Goal: Task Accomplishment & Management: Use online tool/utility

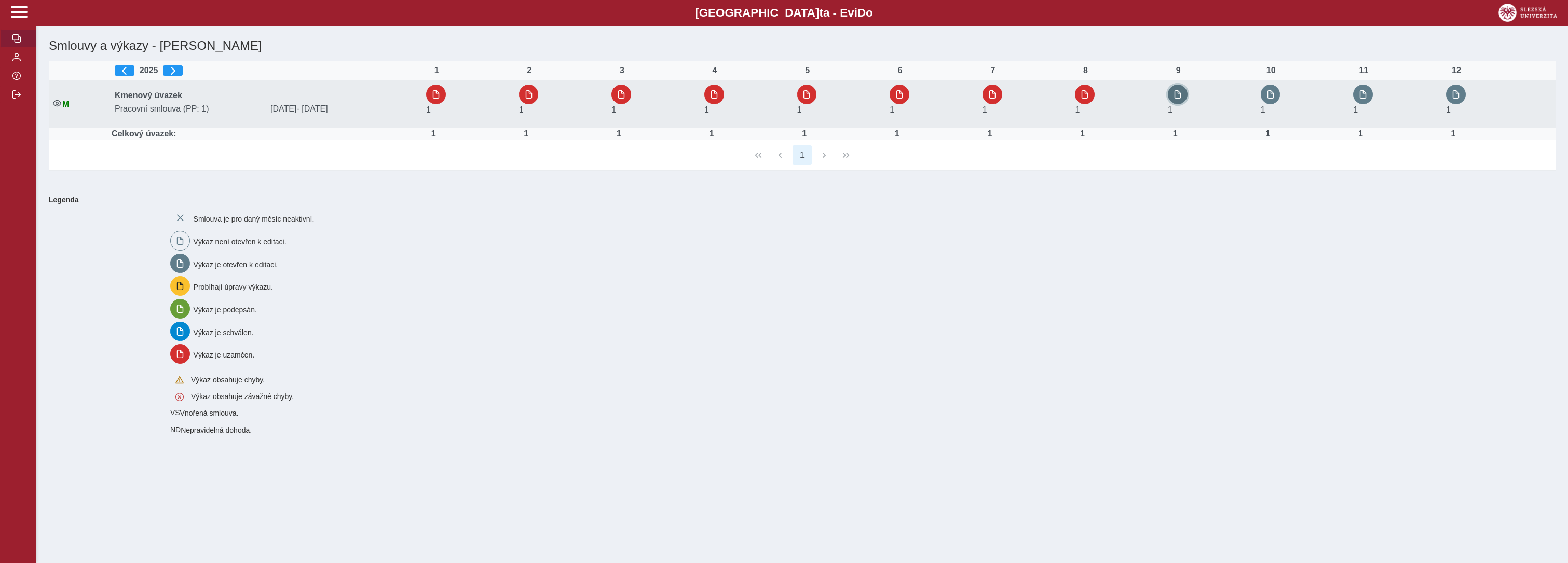
click at [1174, 91] on button "button" at bounding box center [1178, 94] width 19 height 19
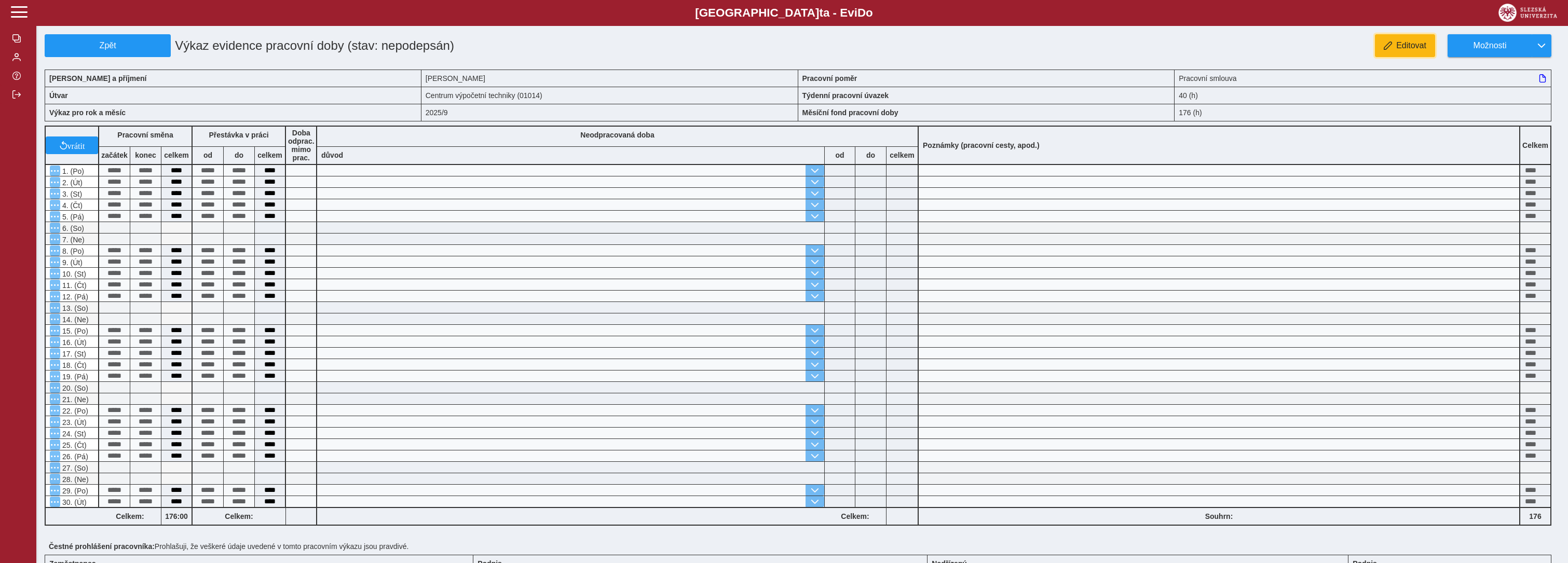
click at [1402, 38] on button "Editovat" at bounding box center [1405, 46] width 60 height 23
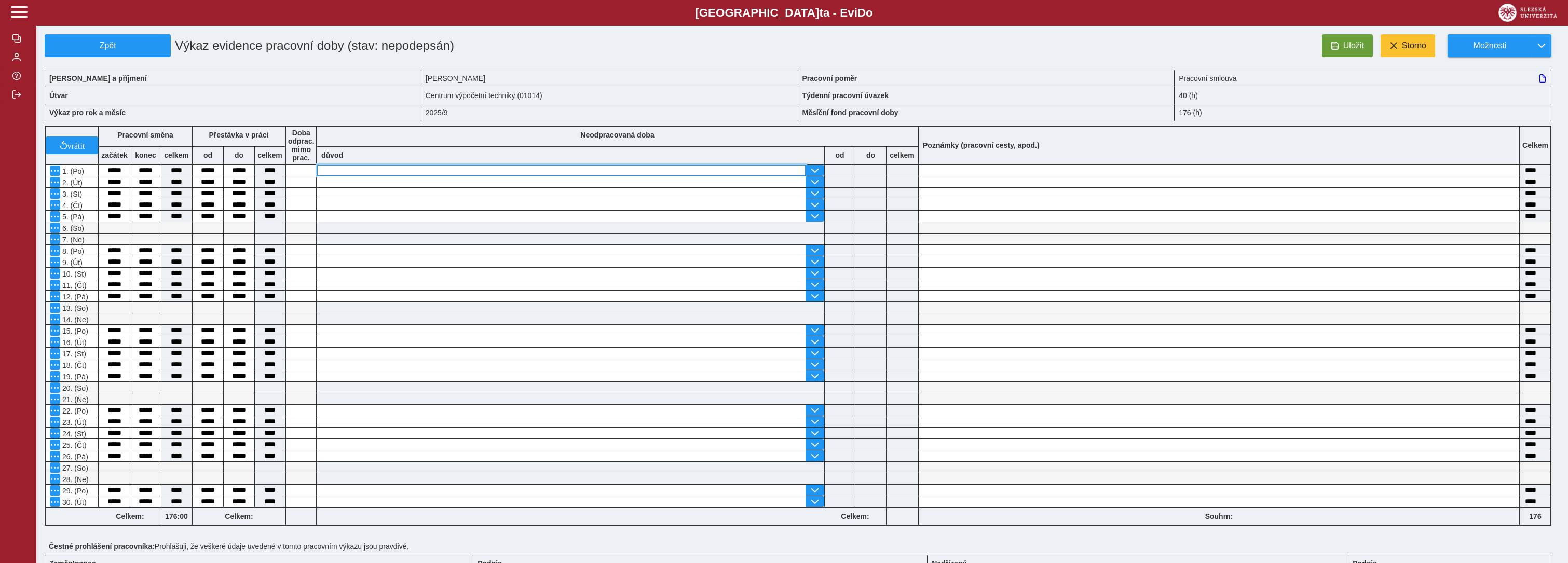
click at [449, 167] on input "text" at bounding box center [561, 170] width 488 height 11
click at [814, 169] on span "button" at bounding box center [815, 171] width 9 height 9
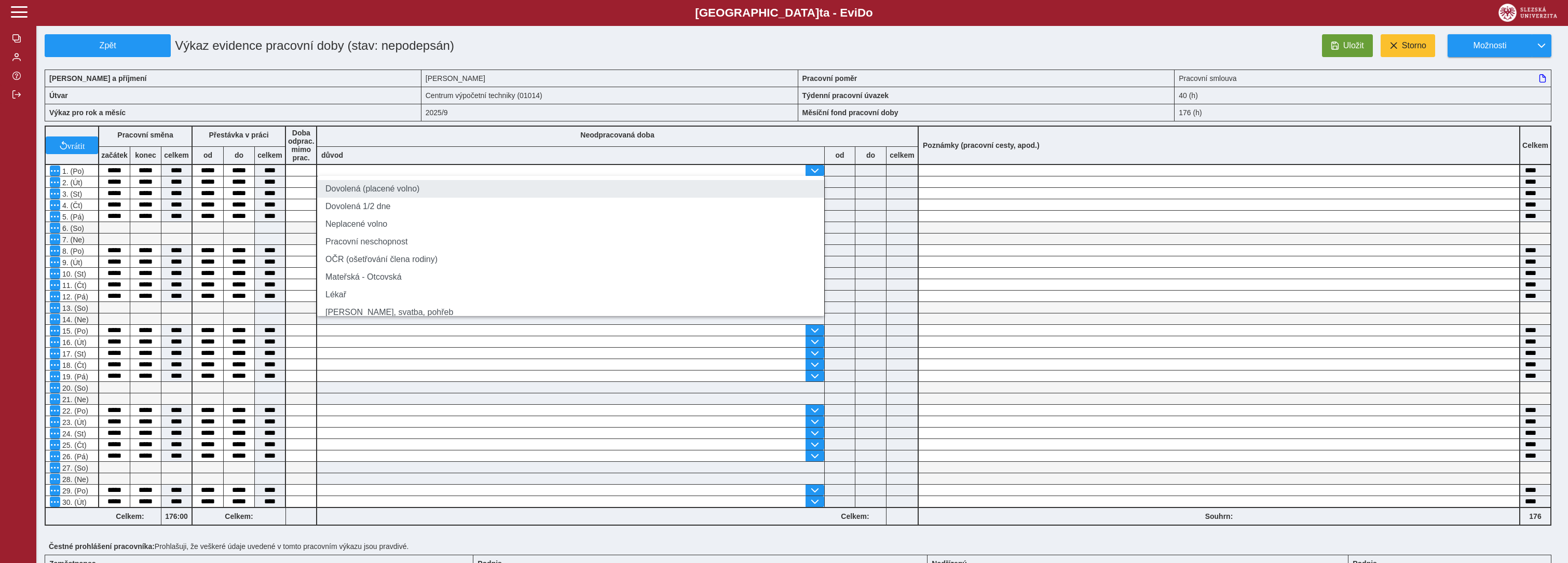
click at [387, 193] on li "Dovolená (placené volno)" at bounding box center [570, 189] width 507 height 18
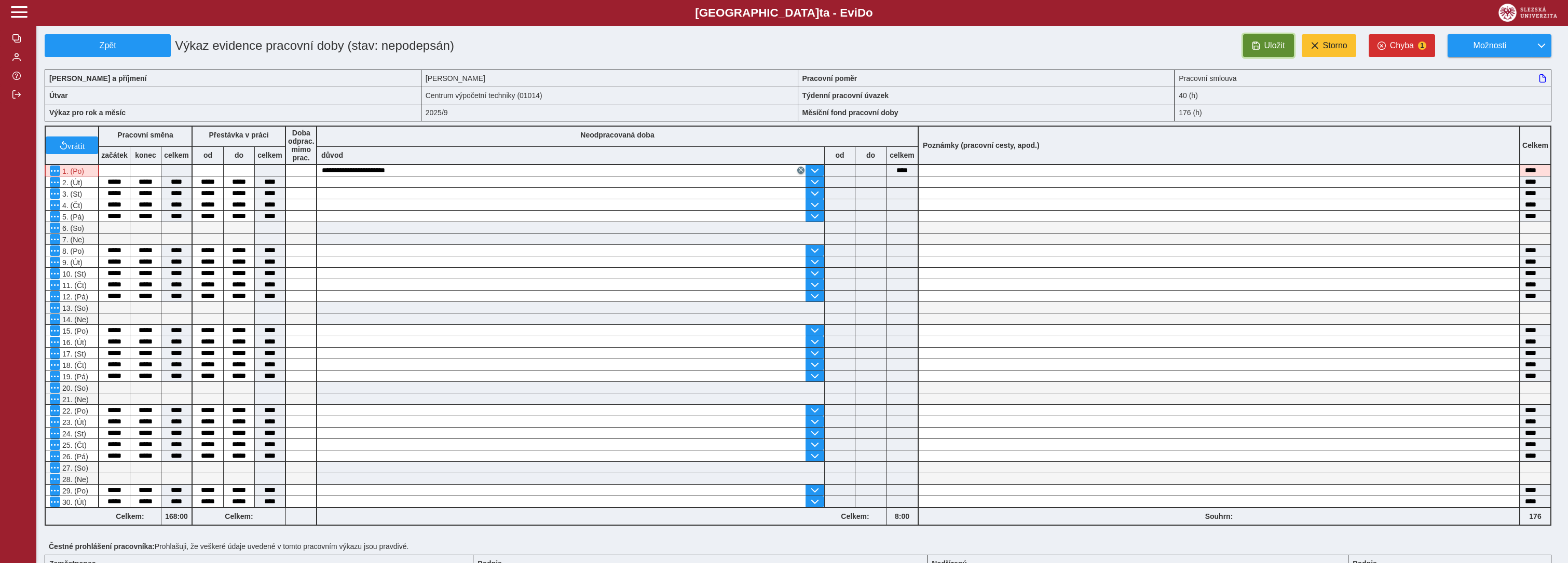
click at [1269, 50] on span "Uložit" at bounding box center [1275, 45] width 21 height 9
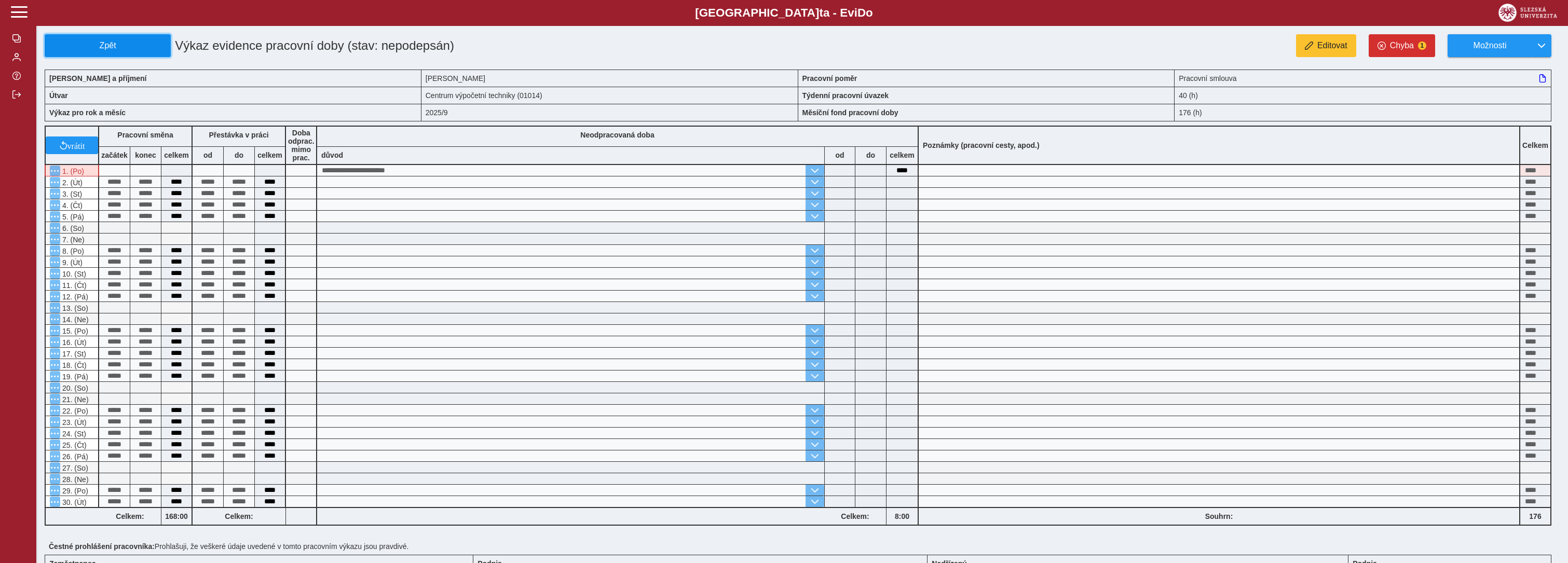
click at [166, 55] on button "Zpět" at bounding box center [107, 46] width 126 height 23
